Goal: Navigation & Orientation: Find specific page/section

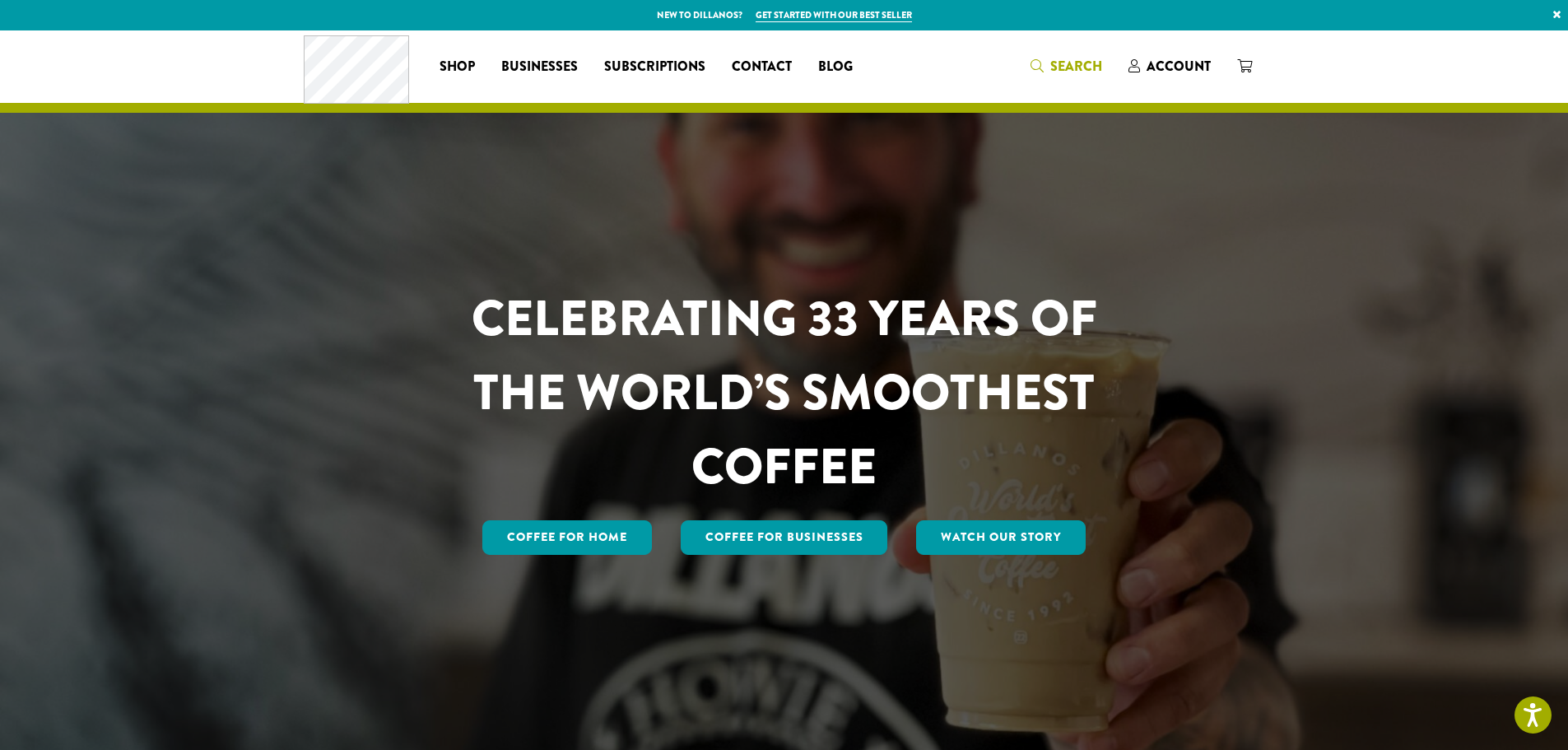
click at [1034, 65] on icon "Search" at bounding box center [1037, 66] width 13 height 13
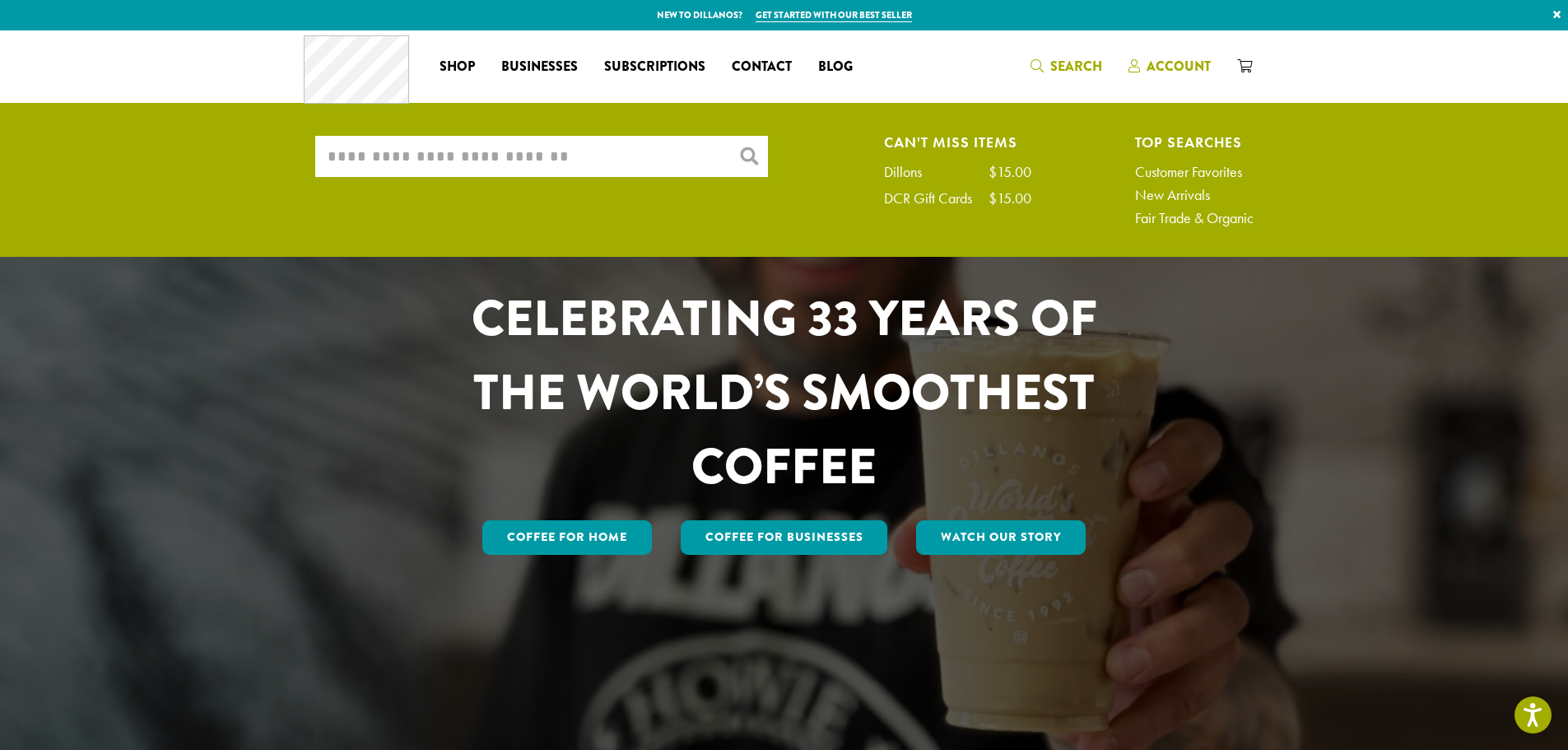
click at [1185, 73] on span "Account" at bounding box center [1178, 66] width 64 height 19
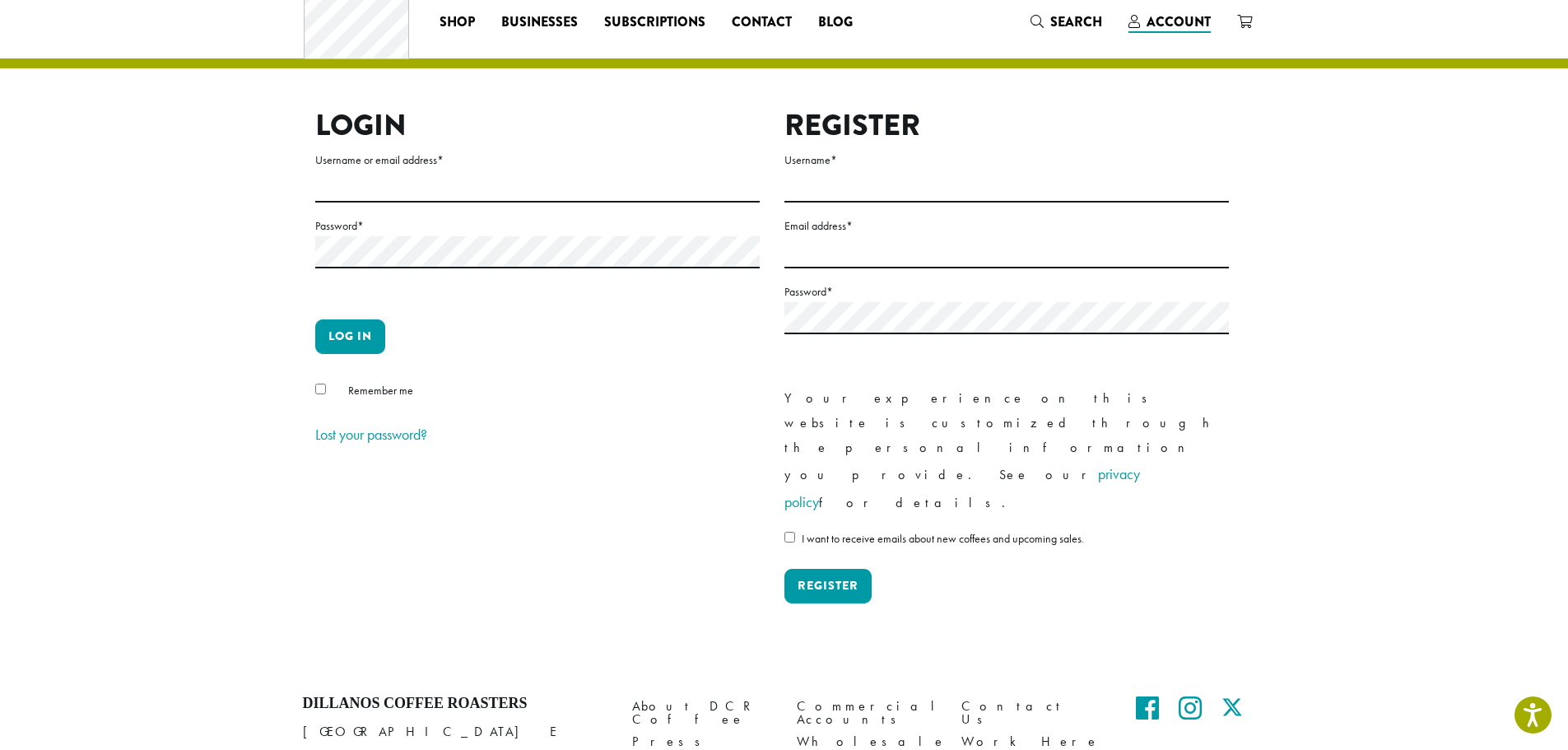
scroll to position [15, 0]
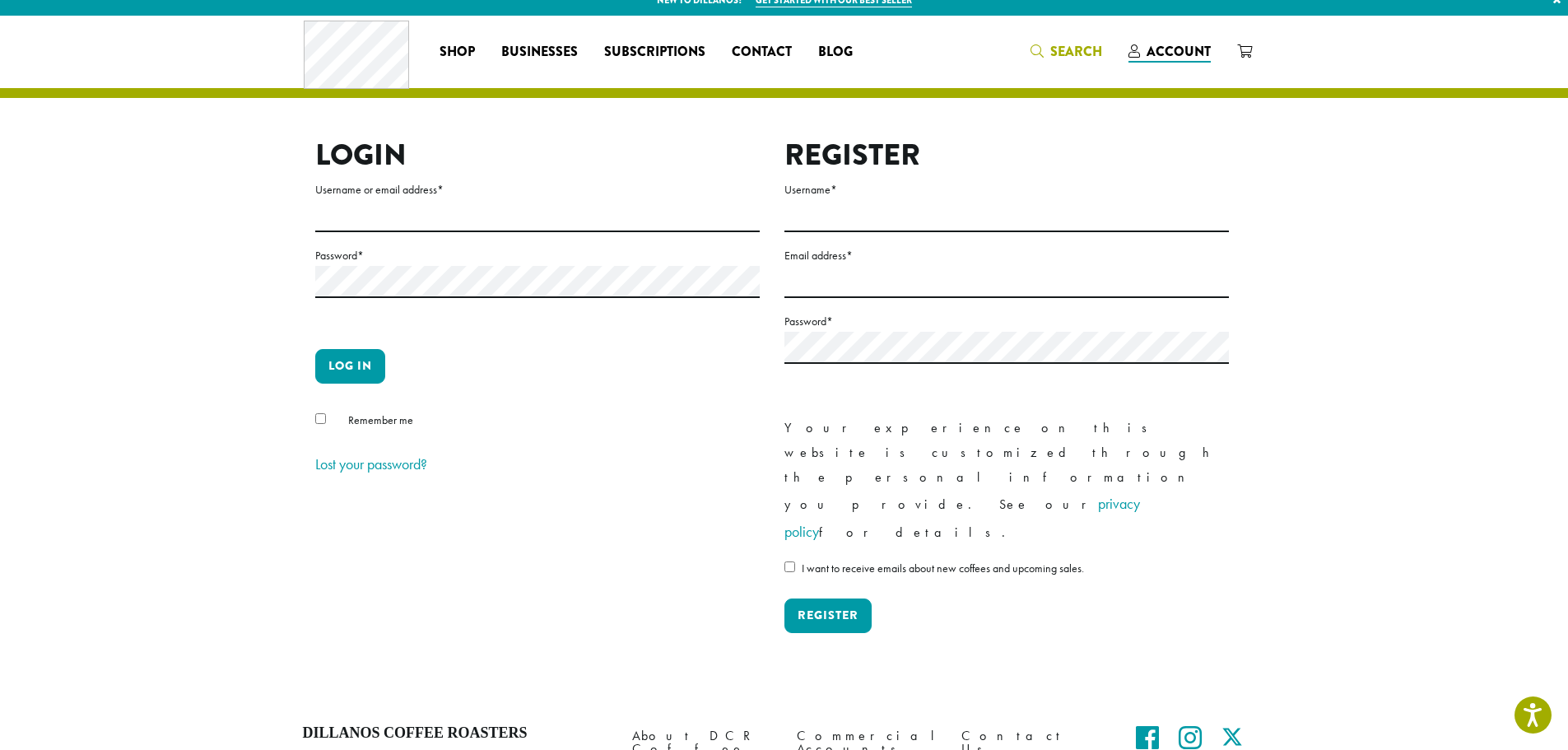
click at [1103, 57] on span "Search" at bounding box center [1077, 51] width 52 height 19
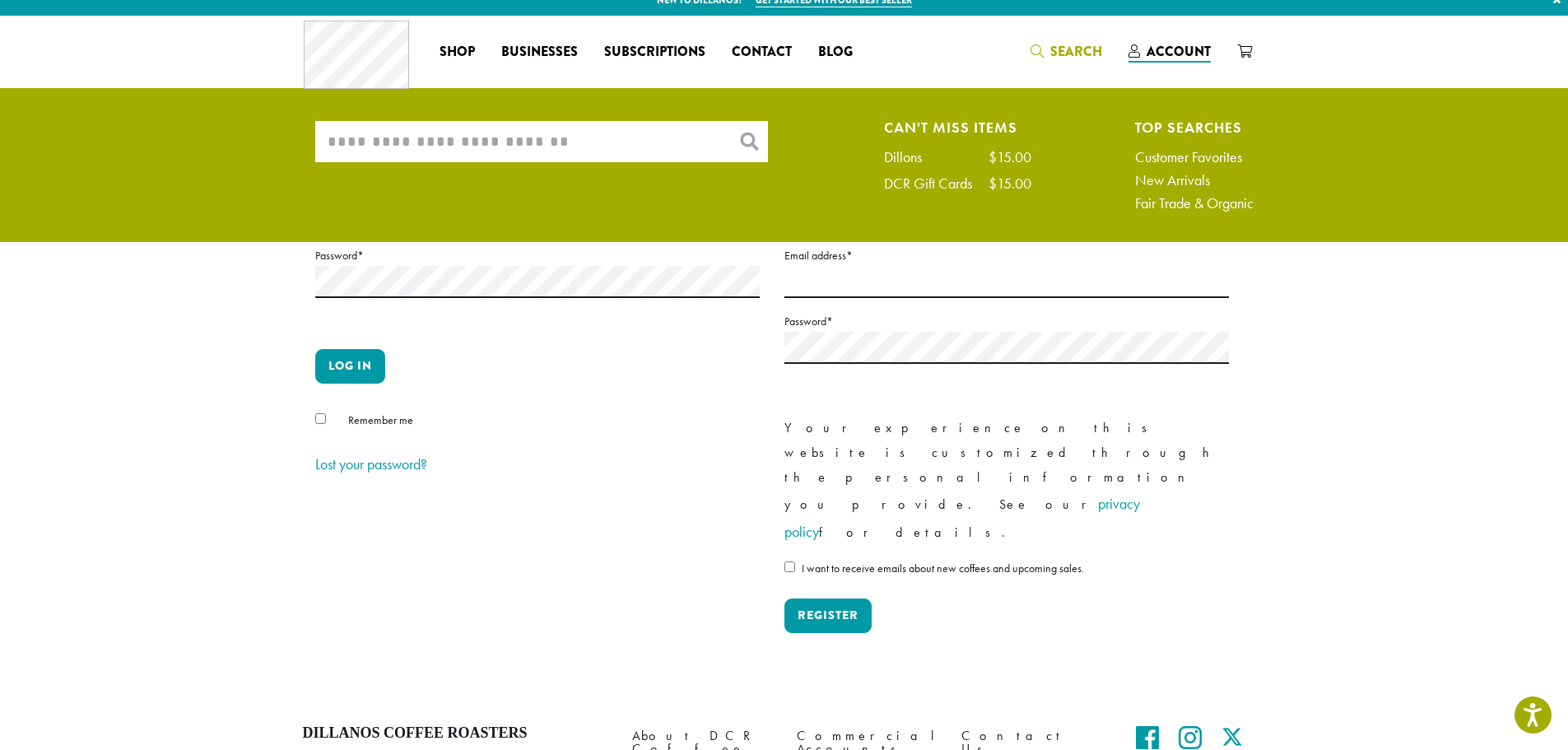
click at [460, 150] on input "What are you searching for?" at bounding box center [542, 140] width 453 height 41
click at [784, 50] on span "Contact" at bounding box center [762, 52] width 60 height 21
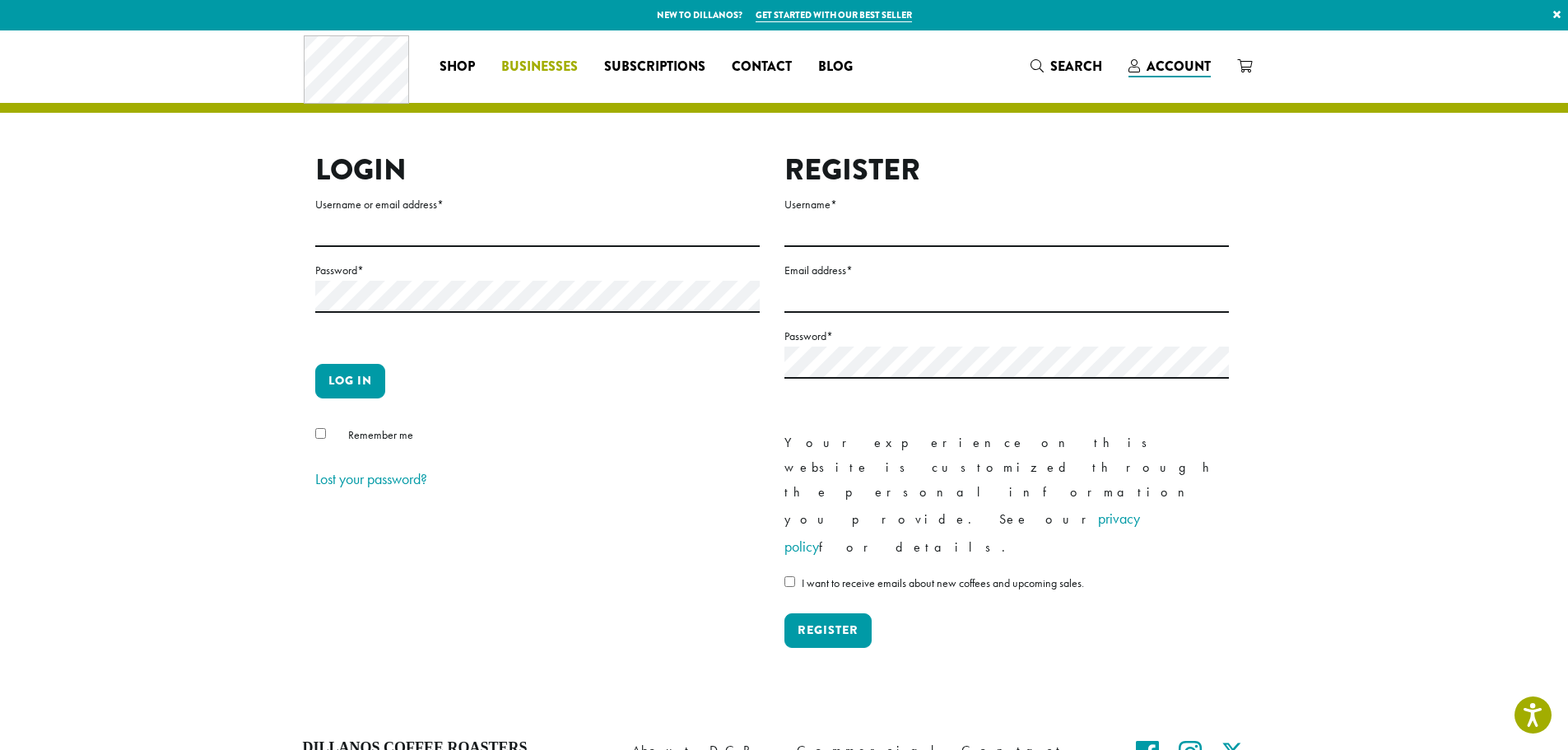
click at [525, 77] on span "Businesses" at bounding box center [539, 67] width 77 height 21
